Goal: Task Accomplishment & Management: Manage account settings

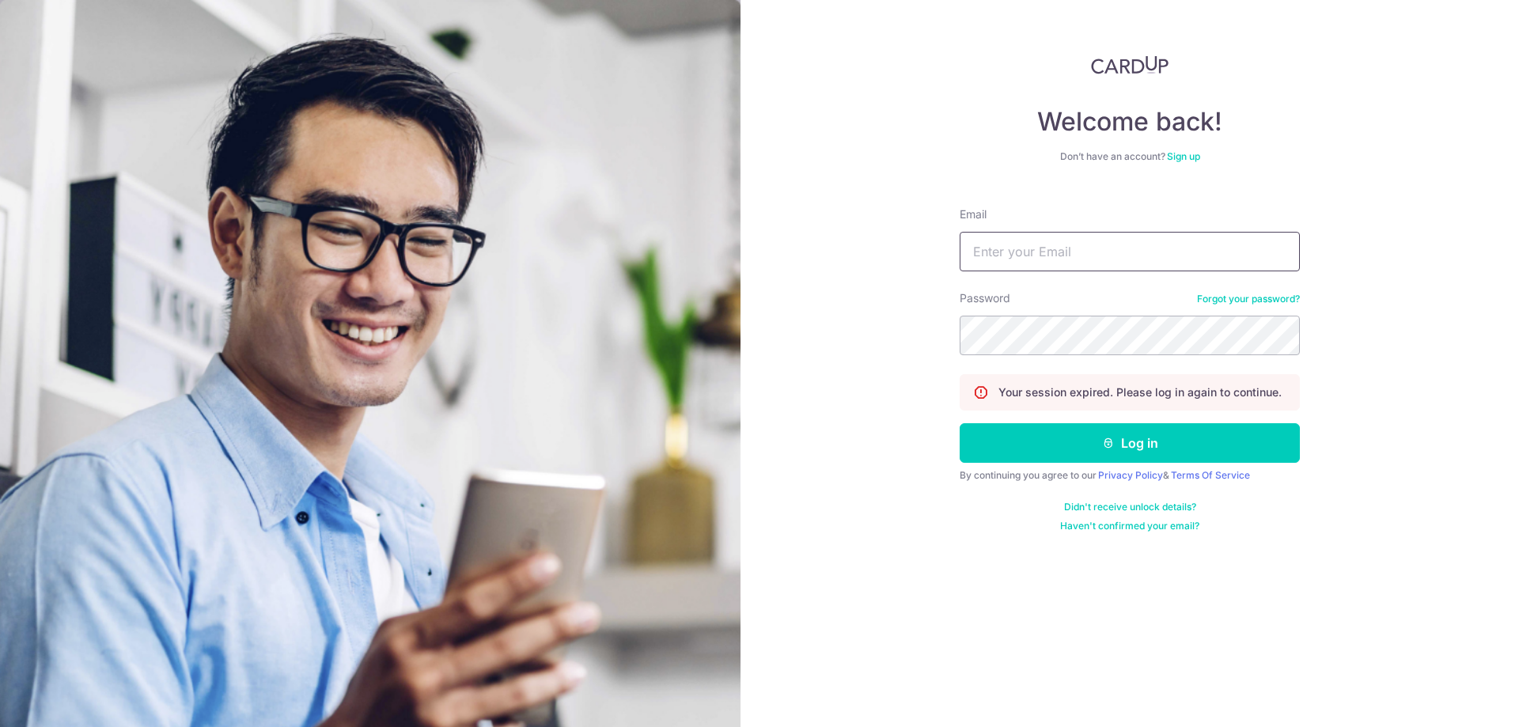
click at [1121, 255] on input "Email" at bounding box center [1130, 252] width 340 height 40
type input "[EMAIL_ADDRESS][DOMAIN_NAME]"
click at [1131, 444] on button "Log in" at bounding box center [1130, 443] width 340 height 40
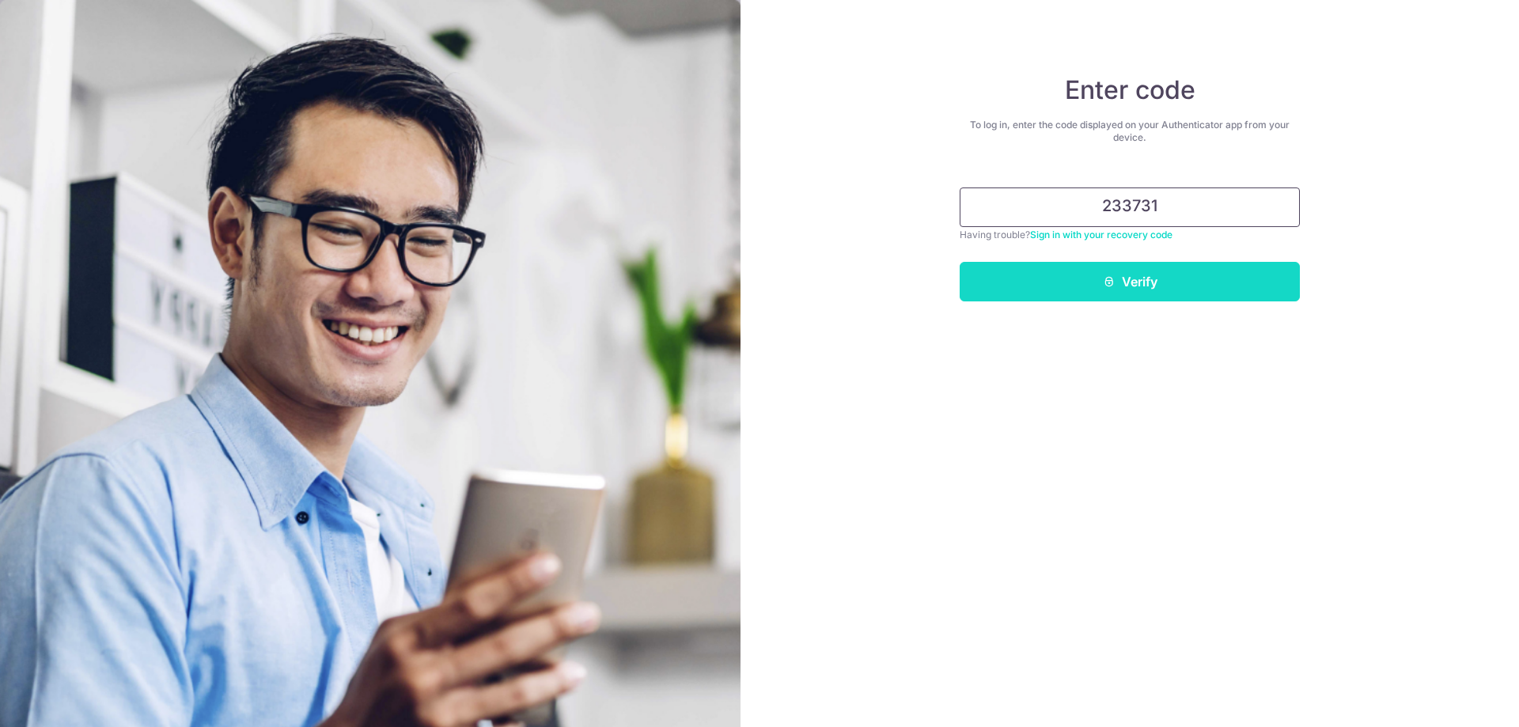
type input "233731"
click at [1148, 288] on button "Verify" at bounding box center [1130, 282] width 340 height 40
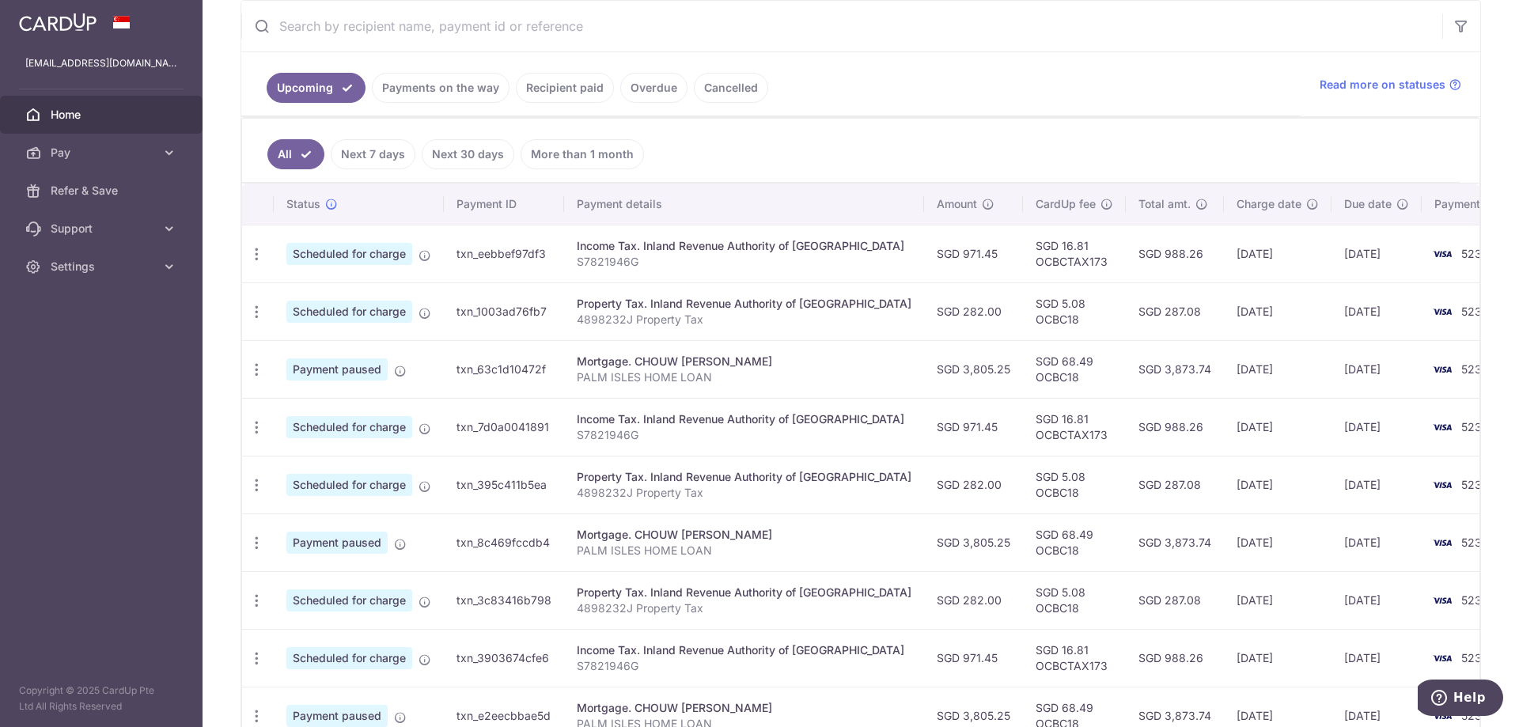
scroll to position [316, 0]
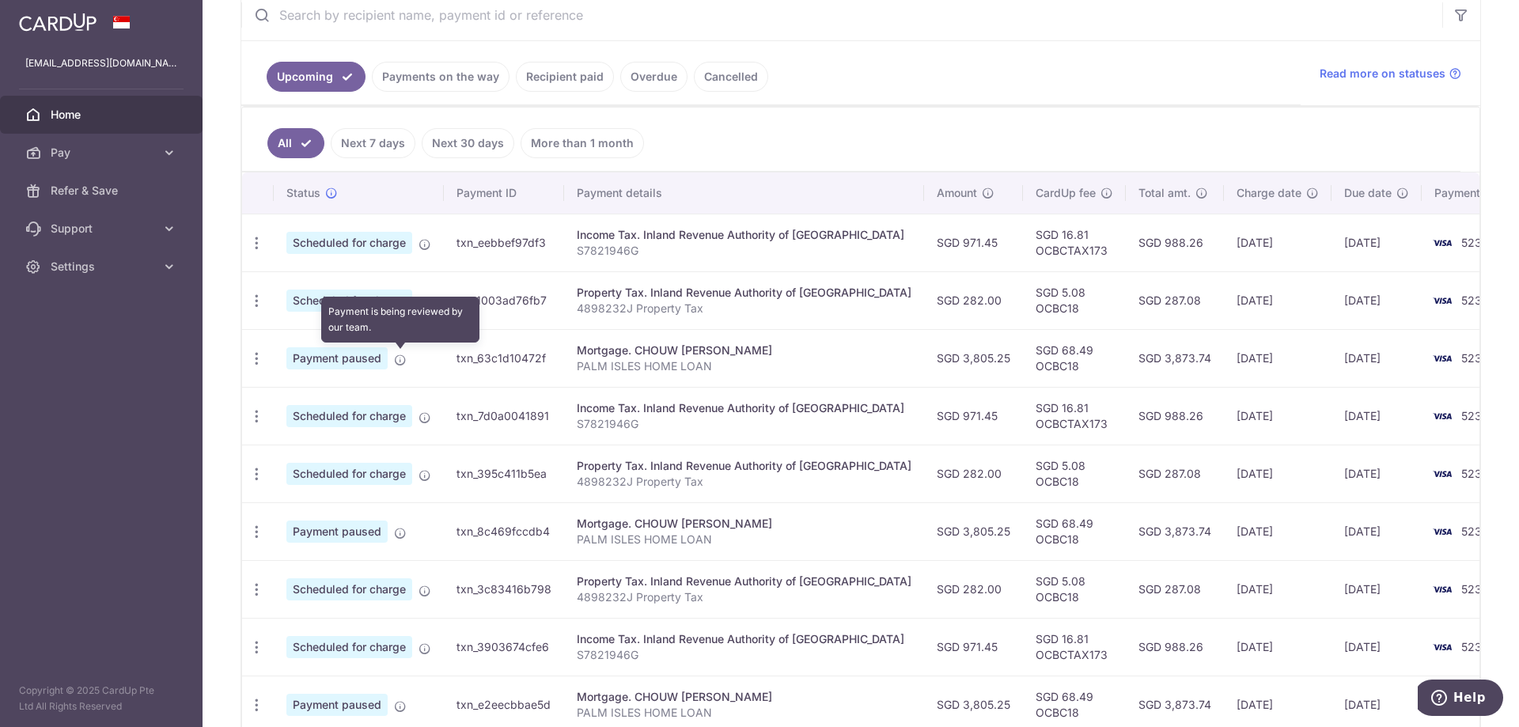
click at [401, 363] on icon at bounding box center [400, 360] width 13 height 13
